Goal: Task Accomplishment & Management: Manage account settings

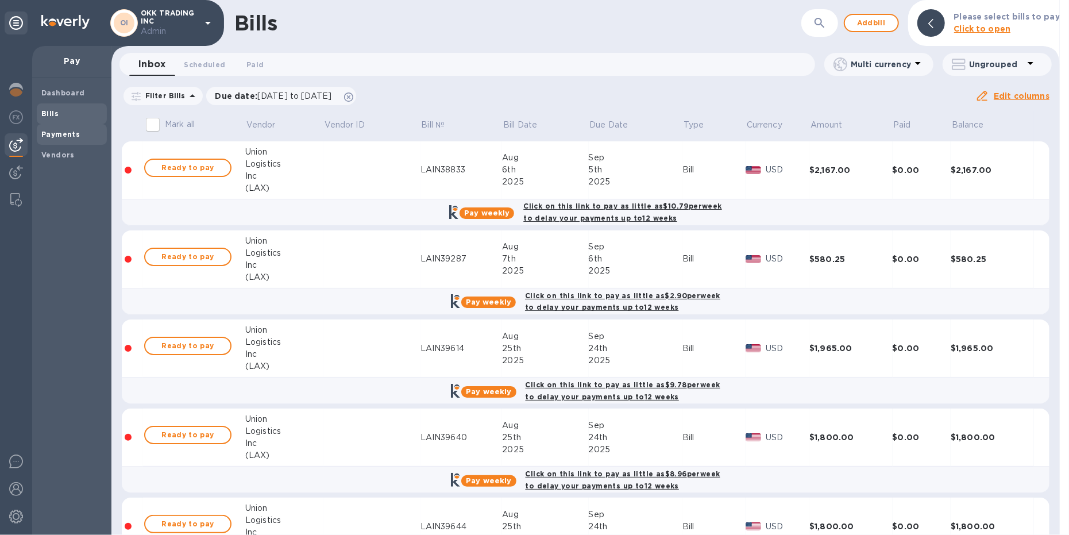
click at [56, 132] on b "Payments" at bounding box center [60, 134] width 38 height 9
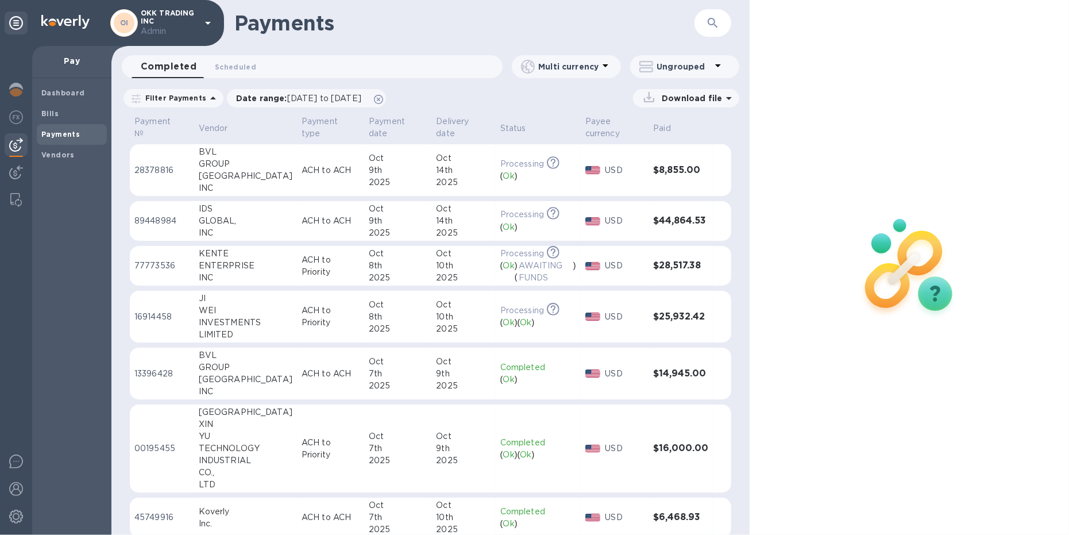
click at [222, 317] on div "INVESTMENTS" at bounding box center [246, 323] width 94 height 12
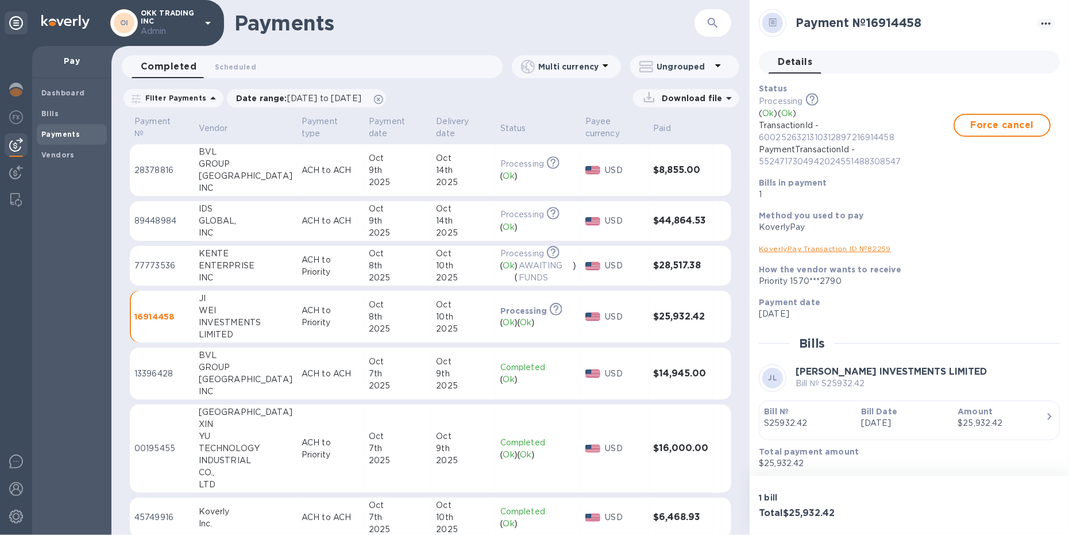
click at [222, 438] on div "YU" at bounding box center [246, 436] width 94 height 12
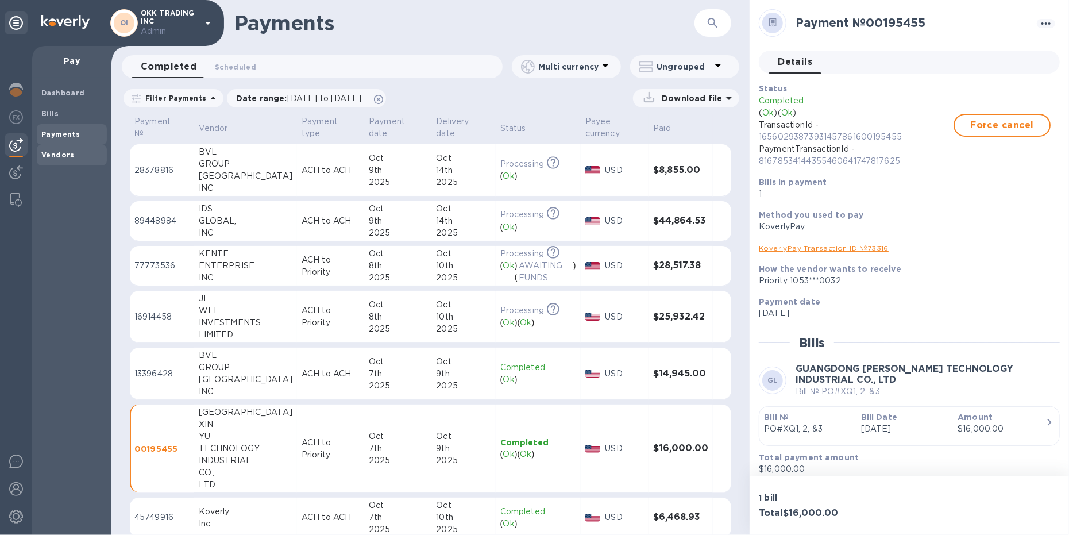
click at [56, 155] on b "Vendors" at bounding box center [57, 155] width 33 height 9
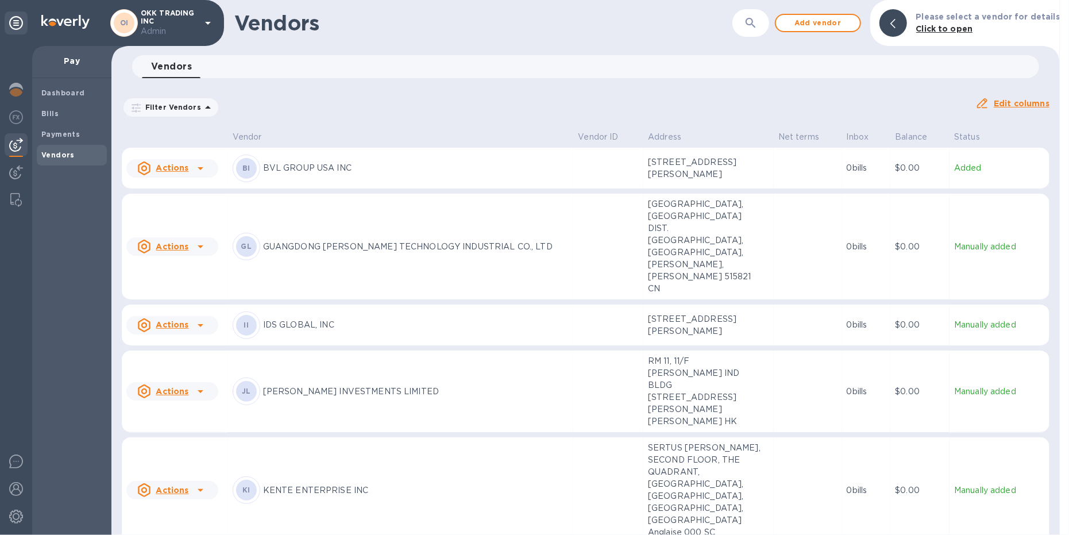
click at [758, 19] on icon "button" at bounding box center [751, 23] width 14 height 14
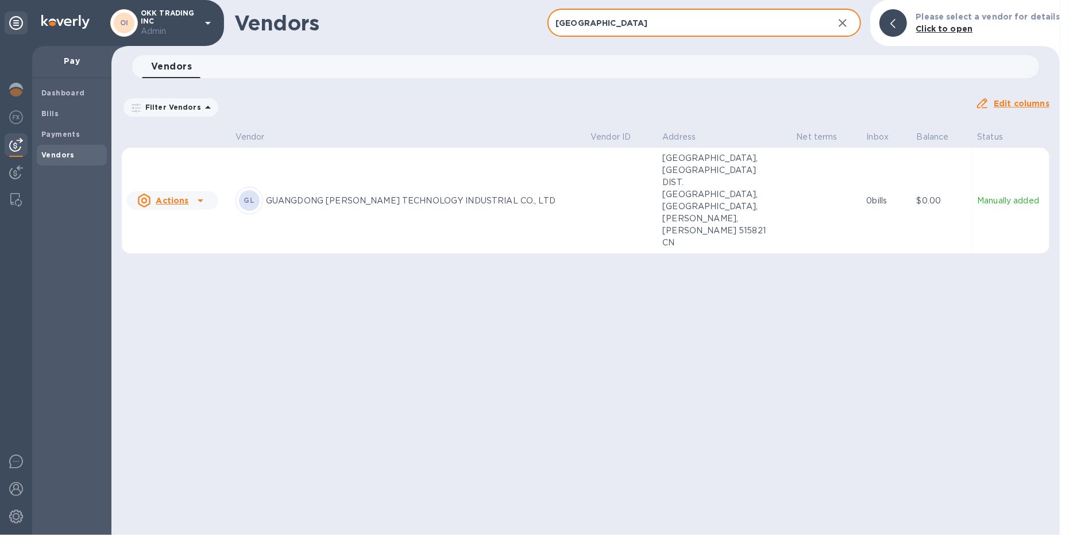
type input "[GEOGRAPHIC_DATA]"
click at [456, 195] on p "GUANGDONG [PERSON_NAME] TECHNOLOGY INDUSTRIAL CO., LTD" at bounding box center [423, 201] width 315 height 12
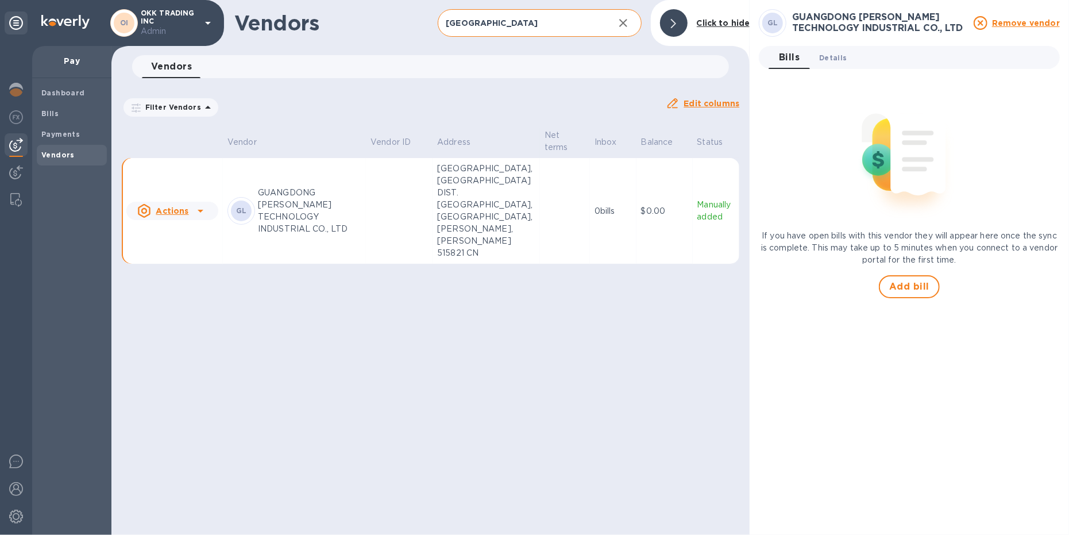
click at [831, 57] on span "Details 0" at bounding box center [833, 58] width 28 height 12
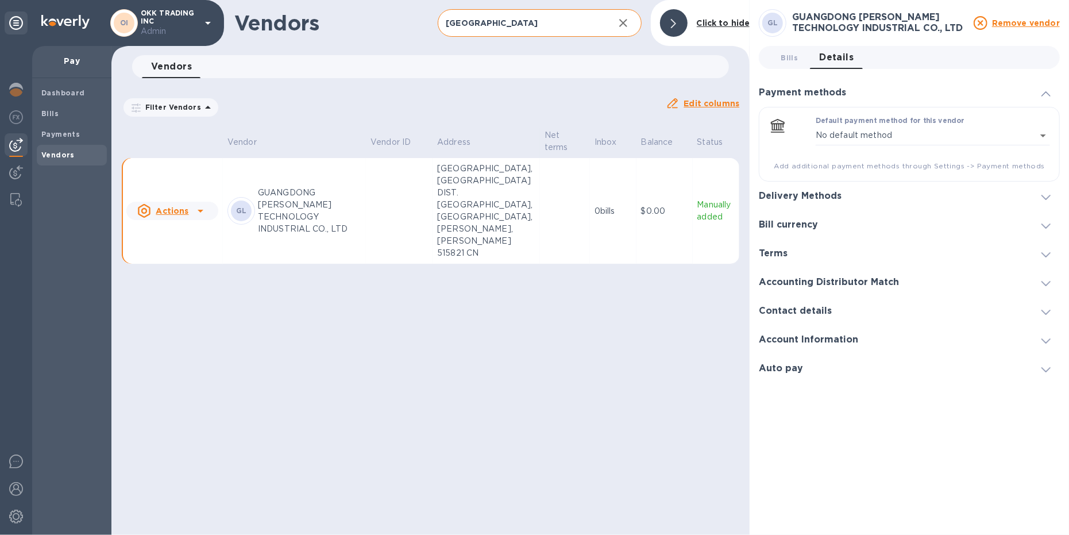
click at [813, 195] on h3 "Delivery Methods" at bounding box center [800, 196] width 83 height 11
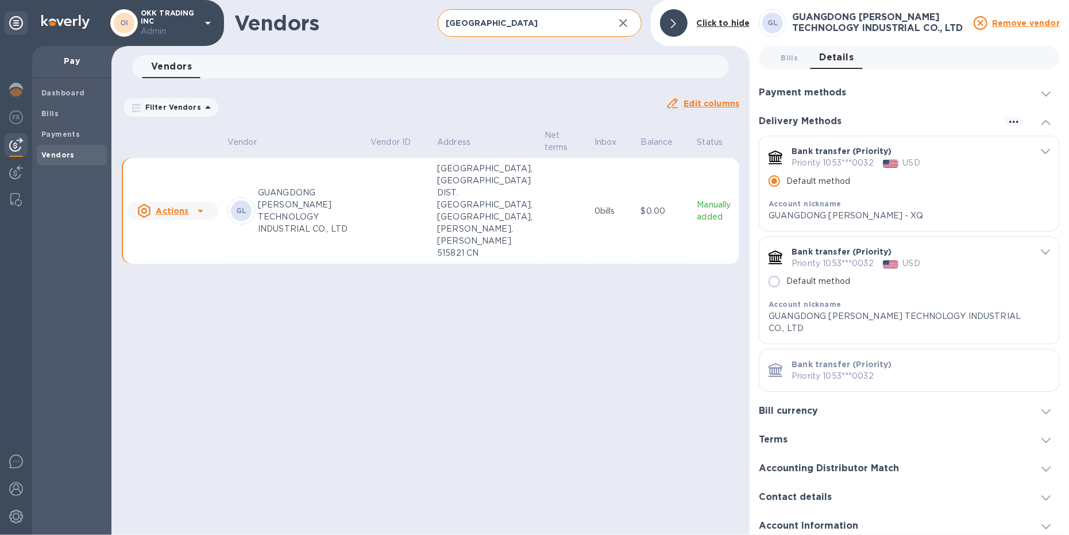
click at [1036, 149] on div "default-method" at bounding box center [1039, 150] width 24 height 11
click at [1041, 151] on icon "default-method" at bounding box center [1045, 151] width 9 height 5
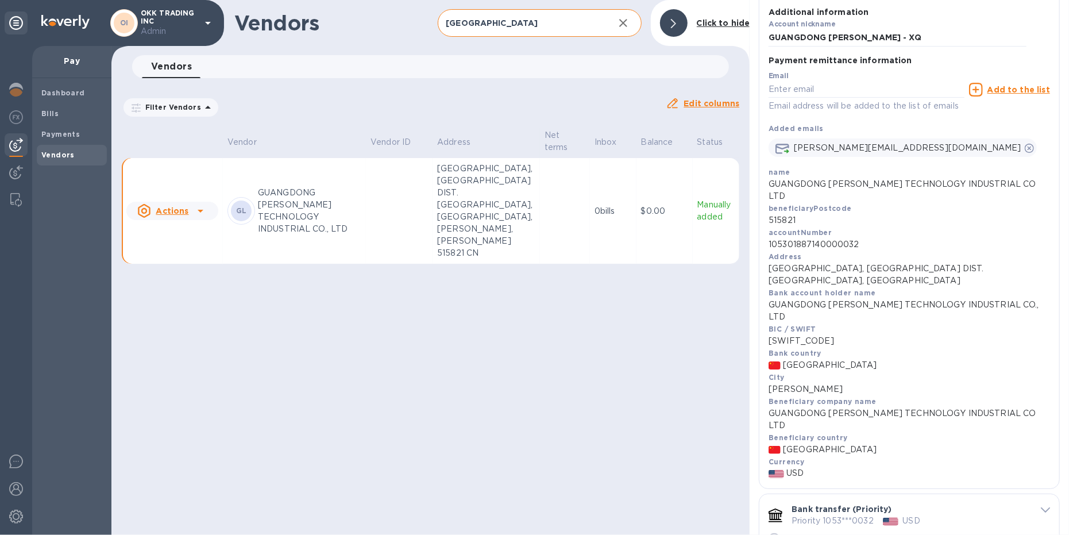
scroll to position [193, 0]
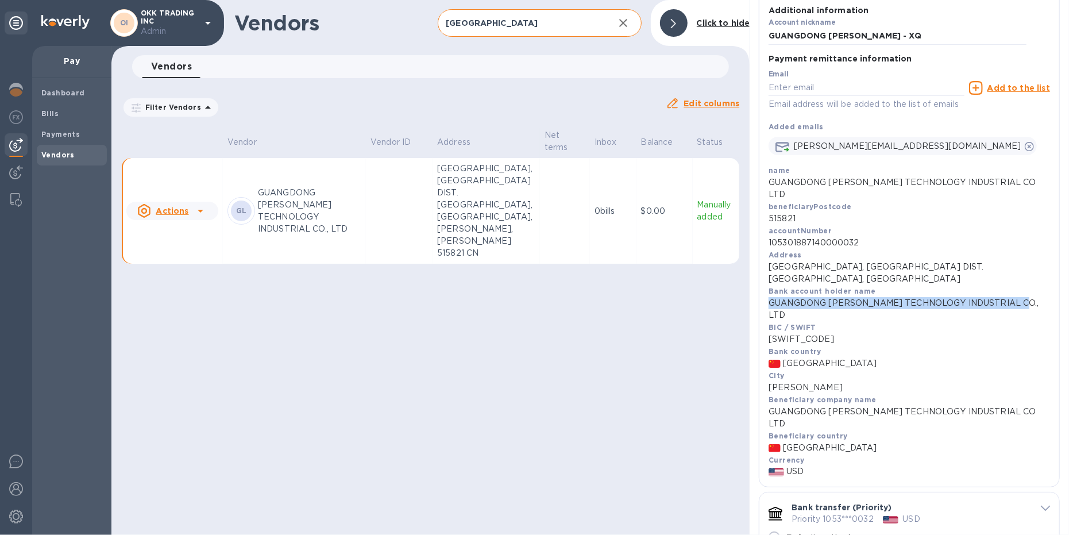
drag, startPoint x: 1018, startPoint y: 292, endPoint x: 753, endPoint y: 290, distance: 264.3
click at [753, 290] on div "GL GUANGDONG [PERSON_NAME] TECHNOLOGY INDUSTRIAL CO., LTD Remove vendor Bills 0…" at bounding box center [909, 267] width 319 height 535
copy p "GUANGDONG [PERSON_NAME] TECHNOLOGY INDUSTRIAL CO., LTD"
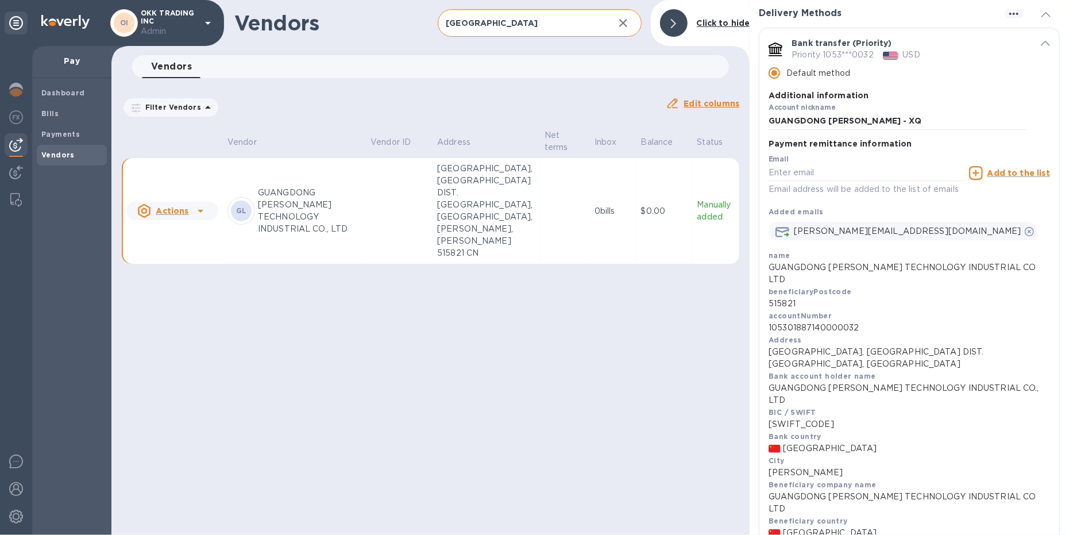
click at [1041, 44] on icon "default-method" at bounding box center [1045, 43] width 9 height 5
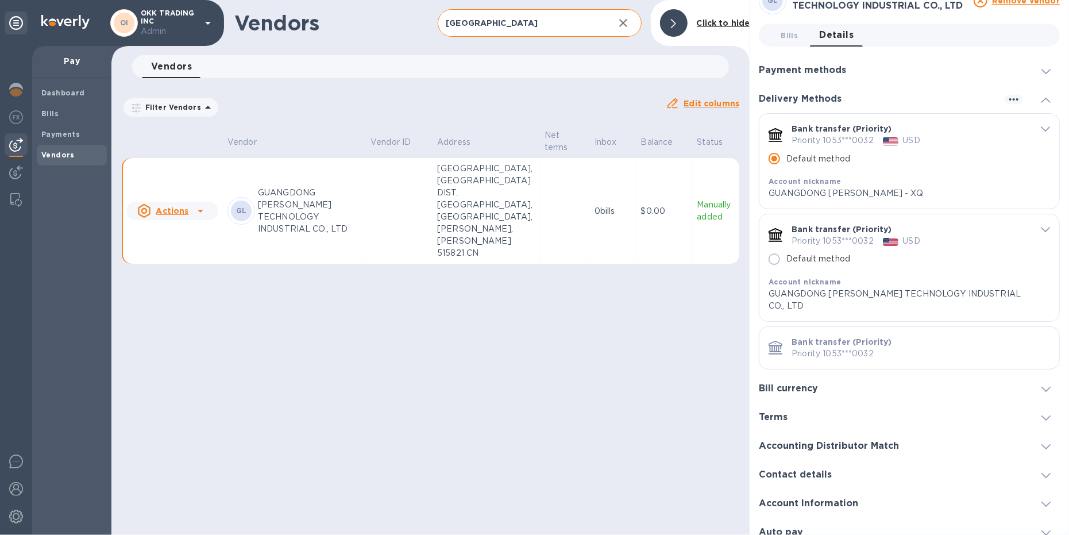
scroll to position [21, 0]
click at [1041, 231] on icon "default-method" at bounding box center [1045, 231] width 9 height 5
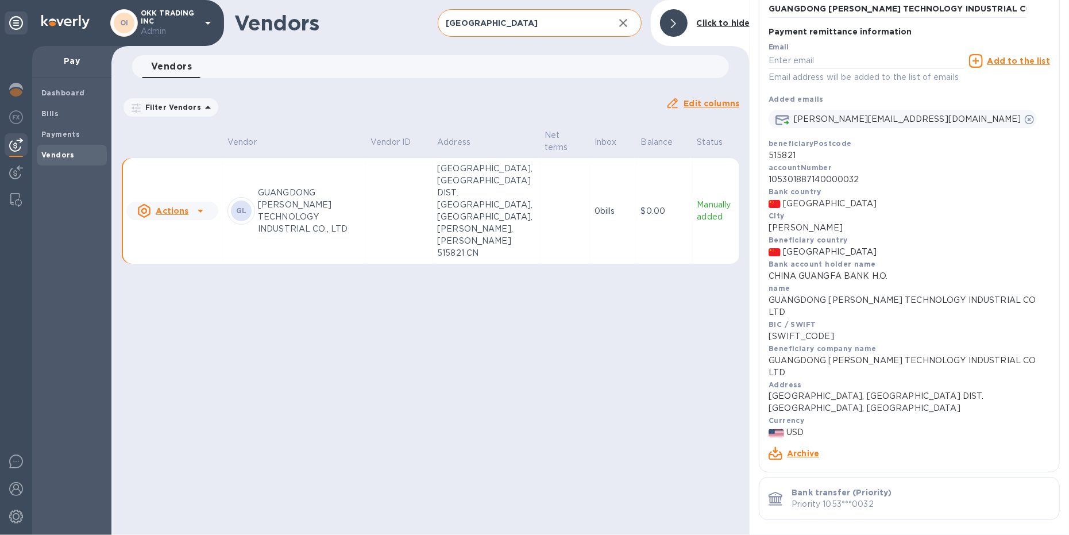
scroll to position [460, 0]
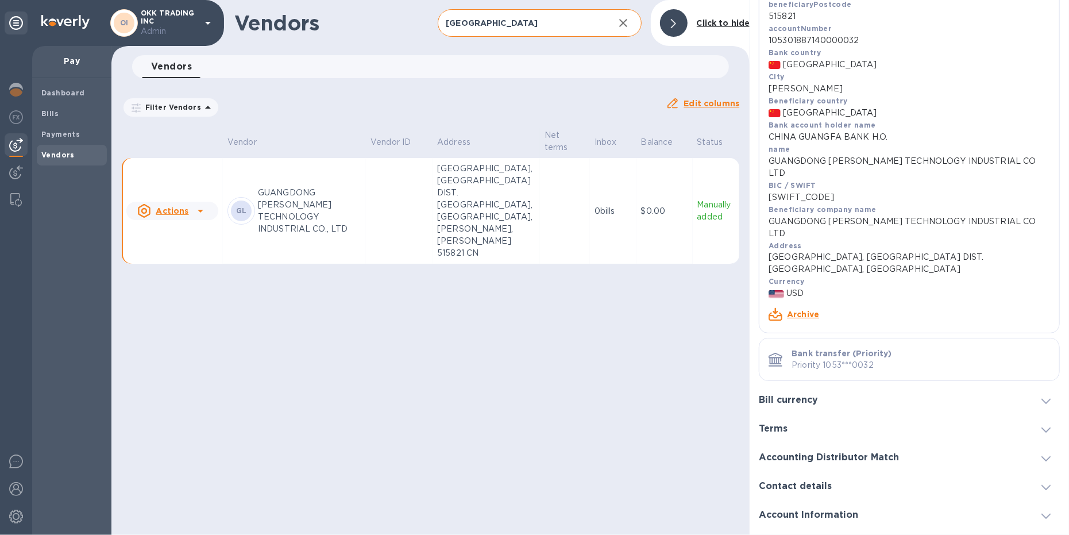
click at [810, 310] on link "Archive" at bounding box center [803, 314] width 32 height 9
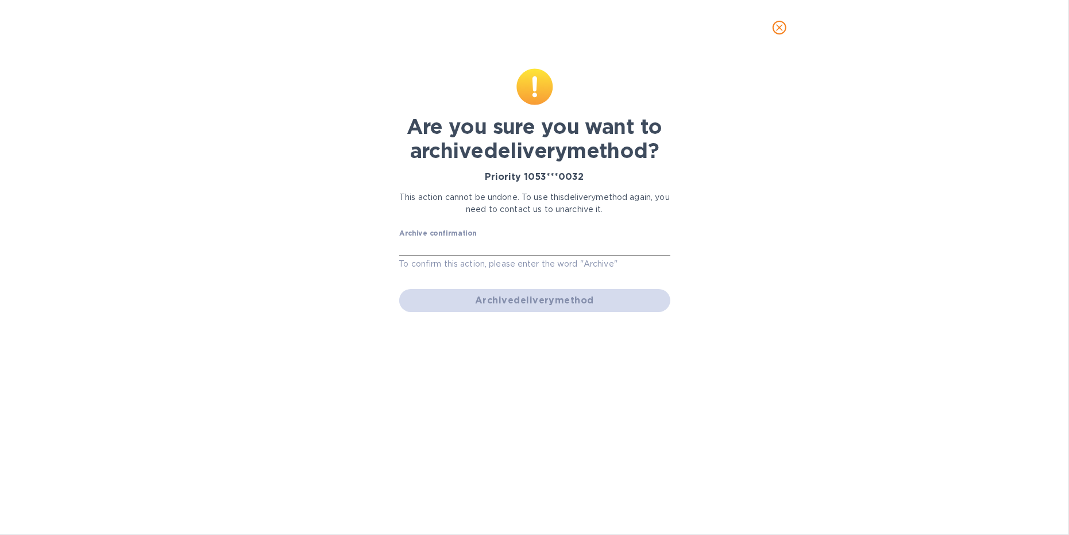
click at [516, 251] on input "text" at bounding box center [534, 246] width 271 height 17
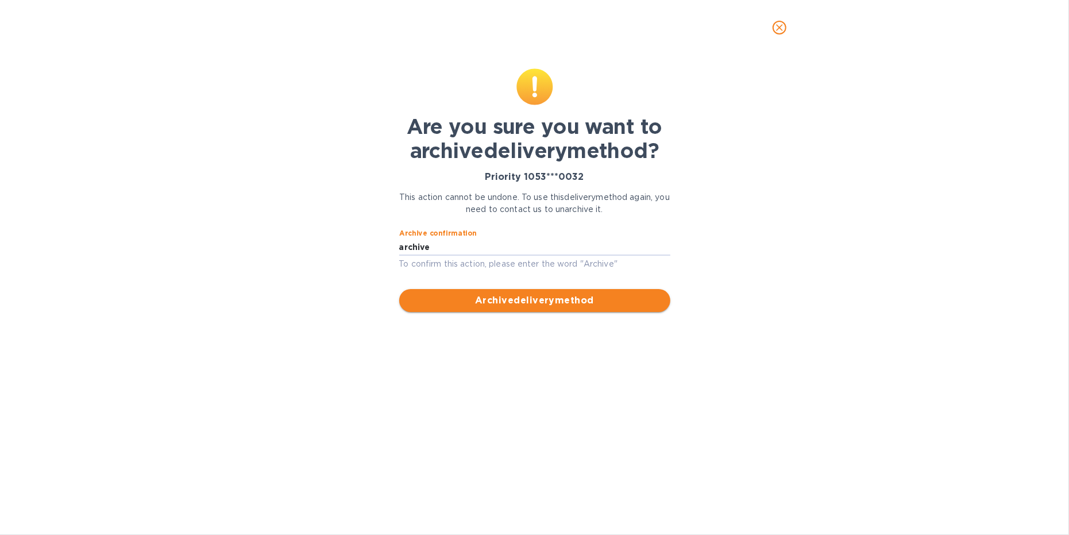
type input "archive"
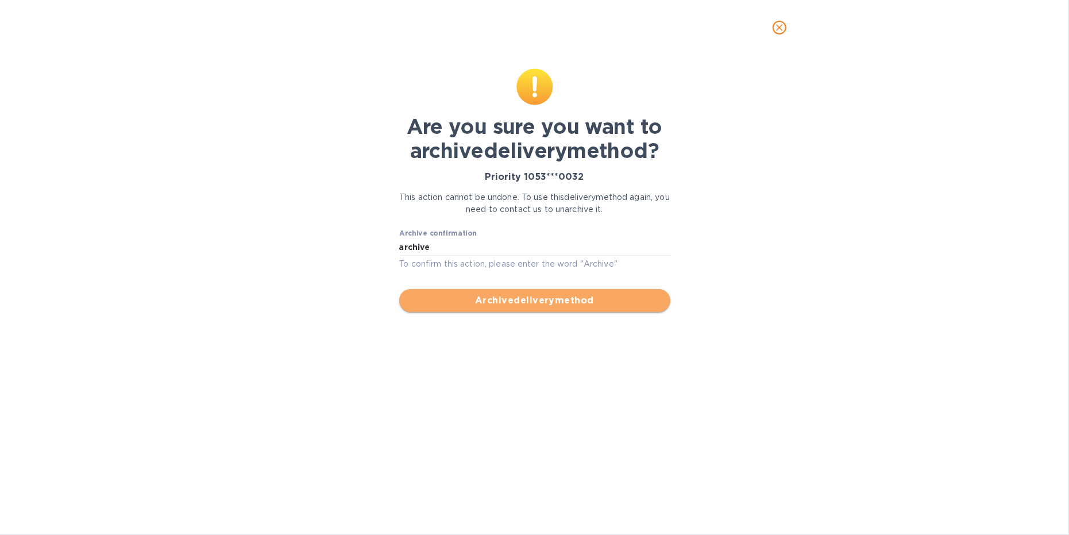
click at [536, 303] on span "Archive delivery method" at bounding box center [535, 301] width 253 height 14
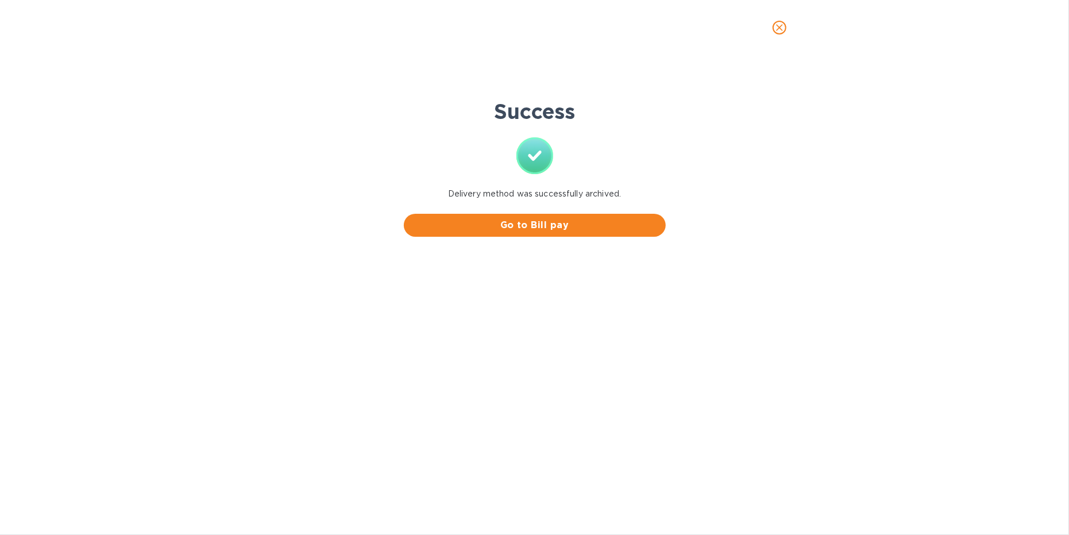
scroll to position [0, 0]
click at [777, 25] on icon "close" at bounding box center [779, 27] width 7 height 7
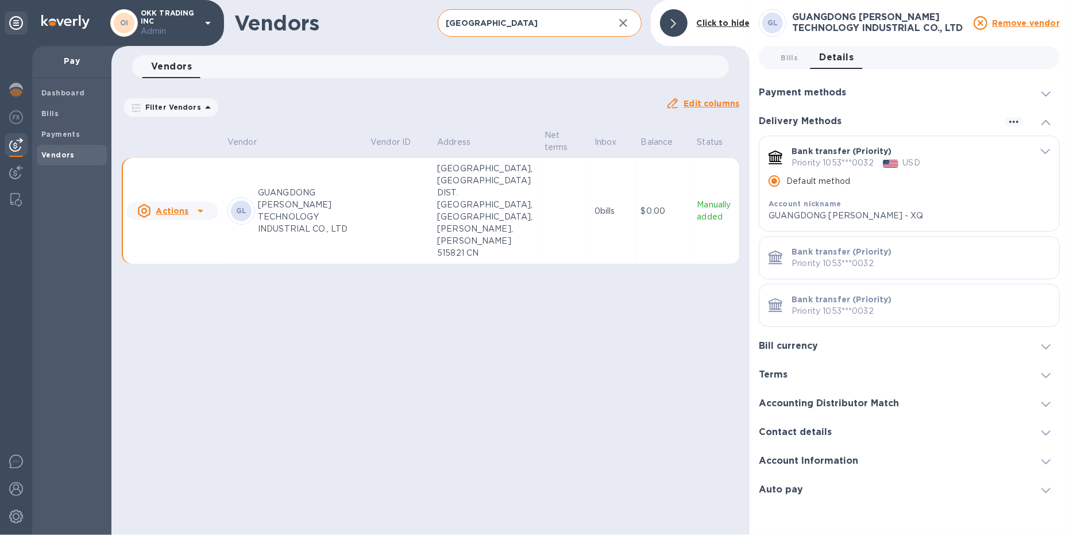
click at [1046, 147] on span "default-method" at bounding box center [1045, 150] width 9 height 11
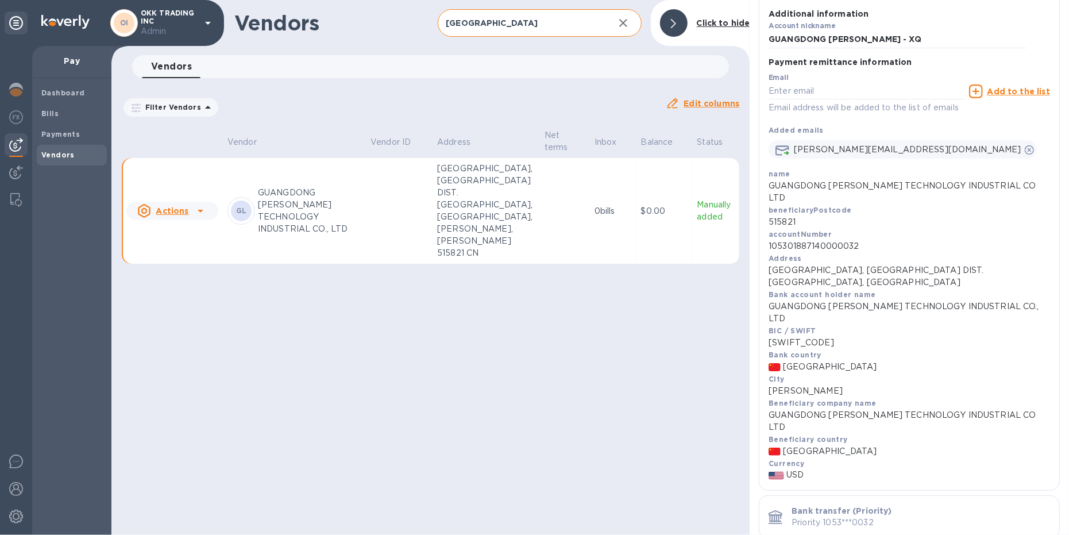
scroll to position [192, 0]
click at [60, 137] on b "Payments" at bounding box center [60, 134] width 38 height 9
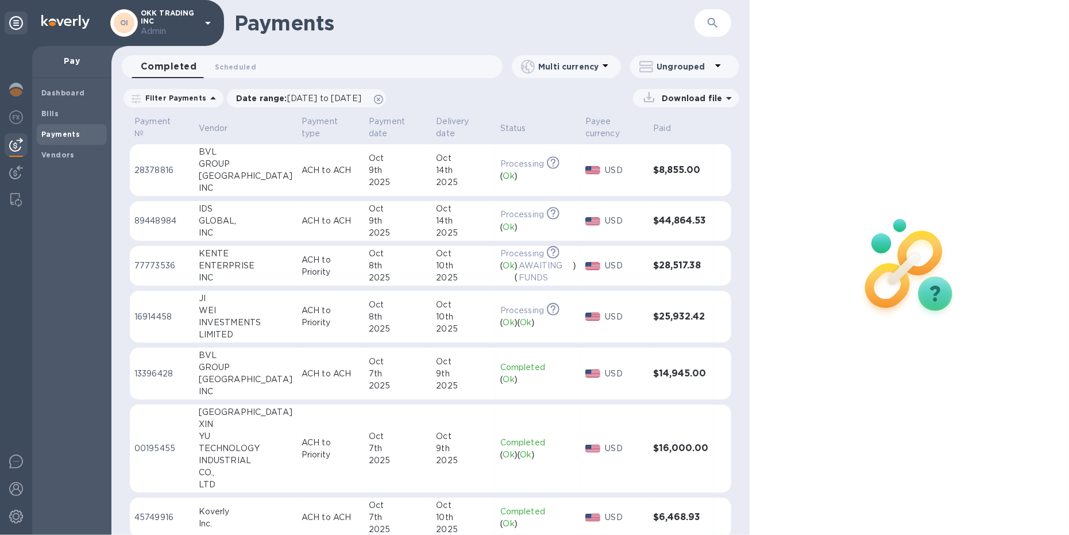
click at [240, 449] on div "TECHNOLOGY" at bounding box center [246, 448] width 94 height 12
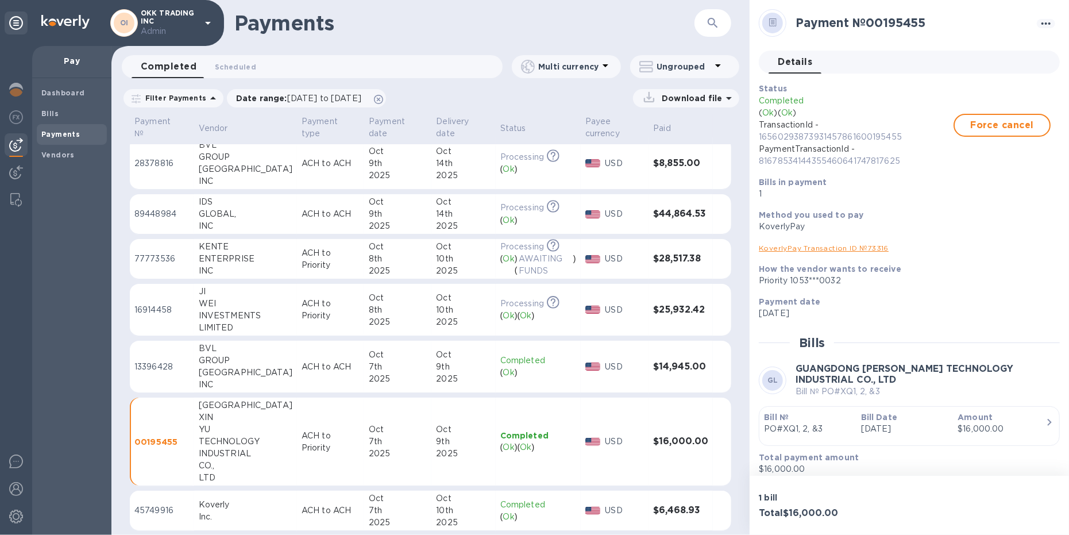
scroll to position [10, 0]
